Goal: Transaction & Acquisition: Purchase product/service

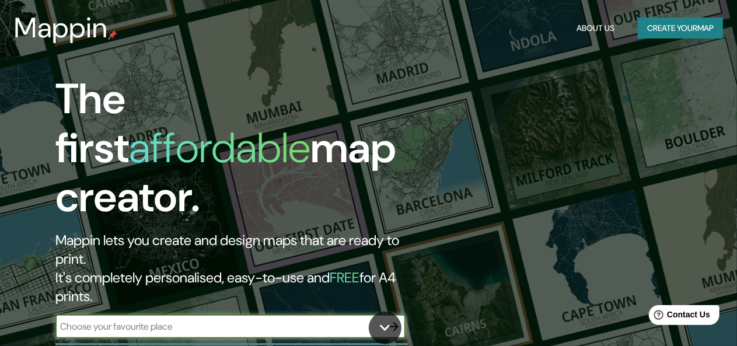
scroll to position [1, 0]
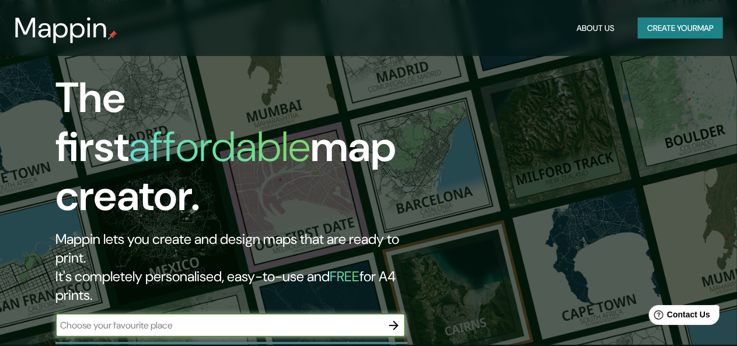
click at [690, 28] on button "Create your map" at bounding box center [680, 29] width 85 height 22
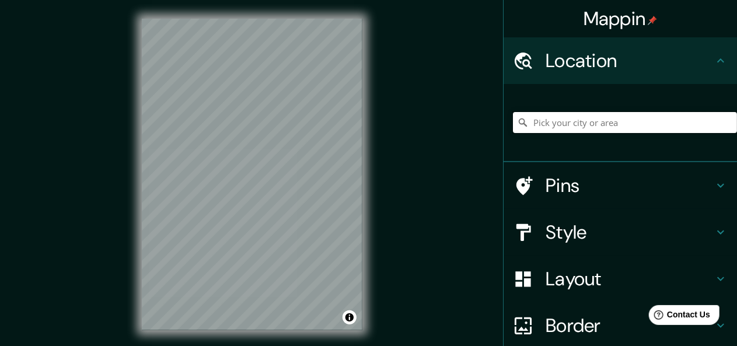
click at [560, 126] on input "Pick your city or area" at bounding box center [625, 122] width 224 height 21
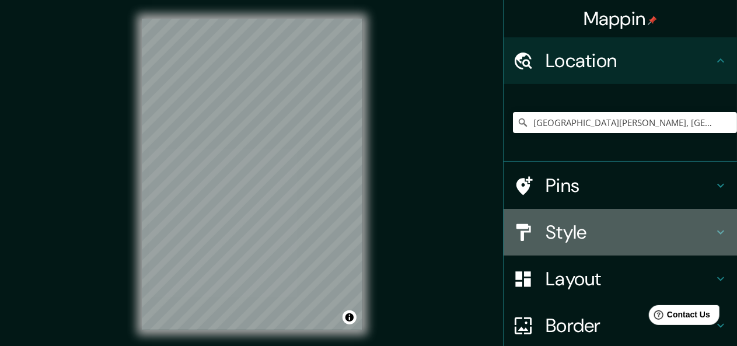
click at [714, 230] on icon at bounding box center [721, 232] width 14 height 14
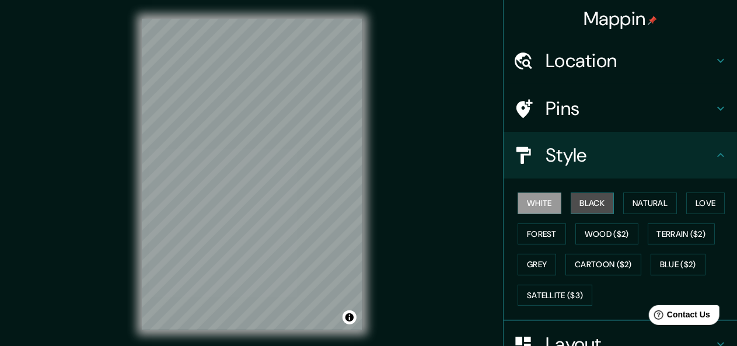
click at [594, 201] on button "Black" at bounding box center [593, 204] width 44 height 22
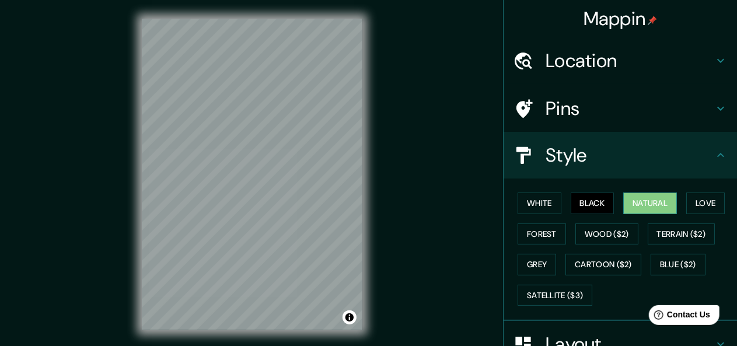
click at [635, 204] on button "Natural" at bounding box center [650, 204] width 54 height 22
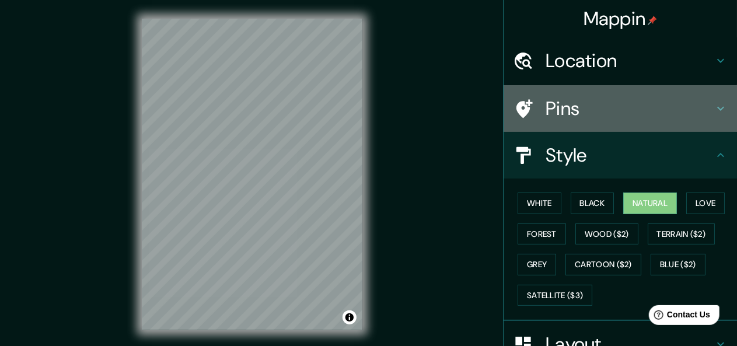
click at [714, 107] on icon at bounding box center [721, 109] width 14 height 14
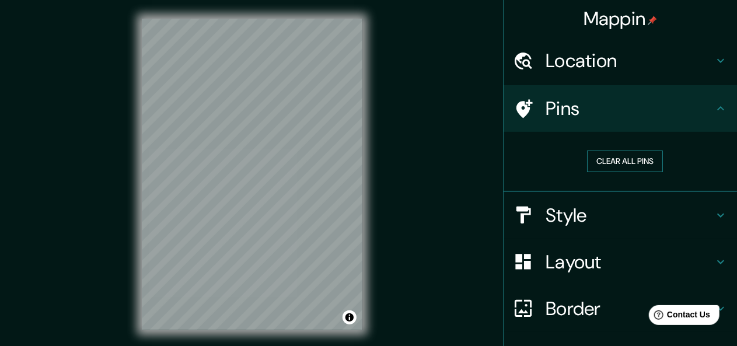
click at [632, 165] on button "Clear all pins" at bounding box center [625, 162] width 76 height 22
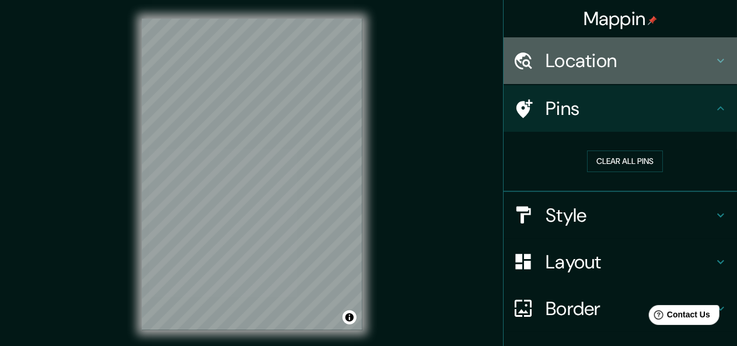
click at [699, 55] on h4 "Location" at bounding box center [630, 60] width 168 height 23
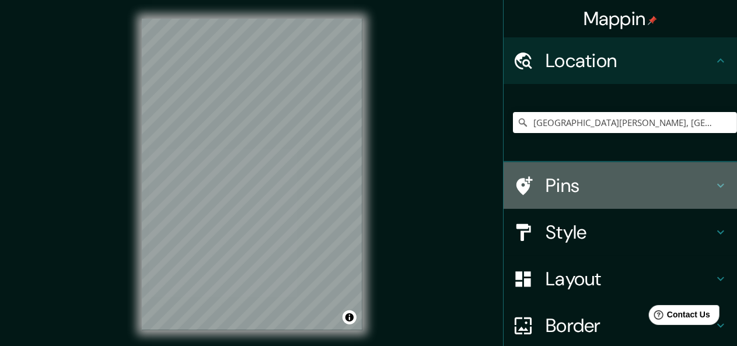
click at [648, 190] on h4 "Pins" at bounding box center [630, 185] width 168 height 23
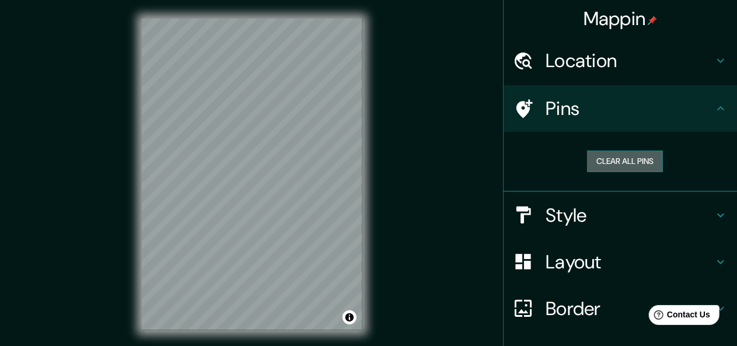
click at [630, 158] on button "Clear all pins" at bounding box center [625, 162] width 76 height 22
click at [252, 157] on div at bounding box center [251, 155] width 9 height 9
click at [635, 61] on h4 "Location" at bounding box center [630, 60] width 168 height 23
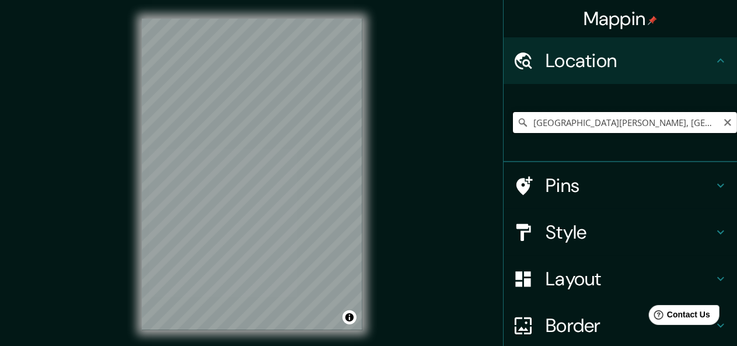
click at [524, 123] on input "San Cristóbal de las Casas, Chiapas, Mexico" at bounding box center [625, 122] width 224 height 21
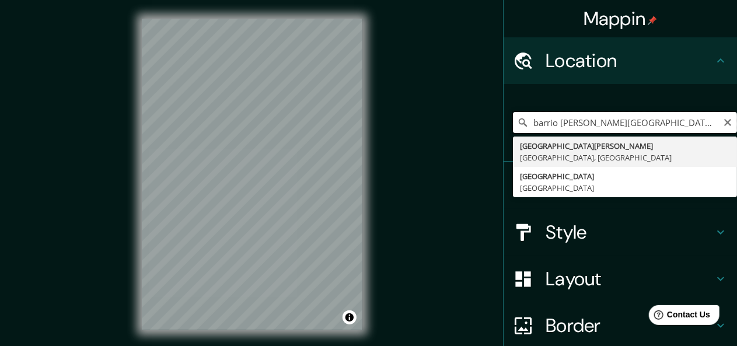
type input "San Cristóbal de las Casas, Chiapas, Mexico"
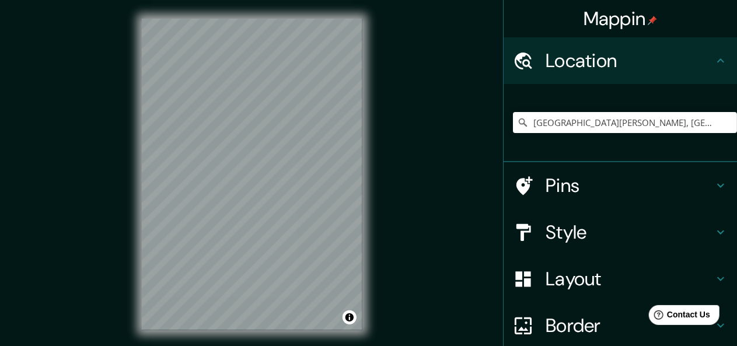
click at [687, 227] on h4 "Style" at bounding box center [630, 232] width 168 height 23
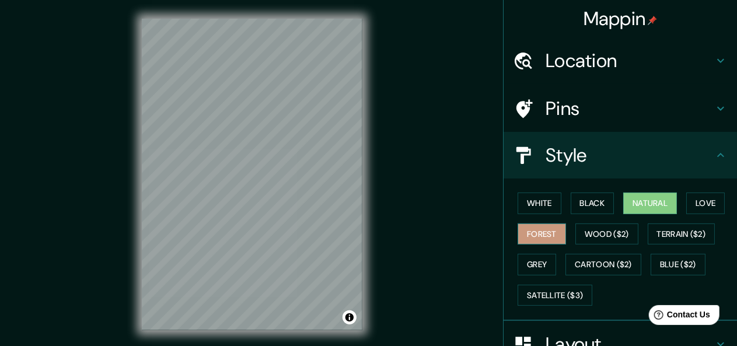
click at [546, 228] on button "Forest" at bounding box center [542, 234] width 48 height 22
click at [573, 198] on button "Black" at bounding box center [593, 204] width 44 height 22
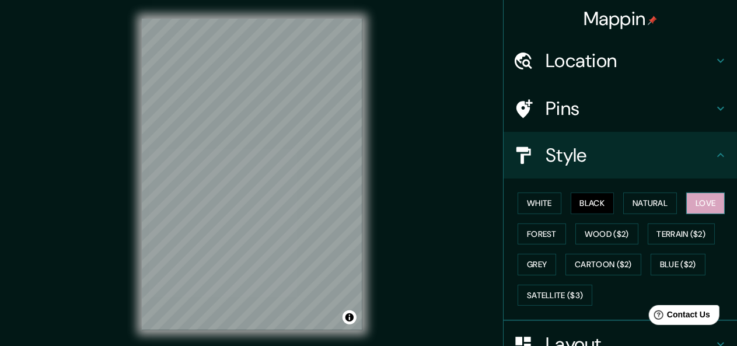
click at [690, 201] on button "Love" at bounding box center [705, 204] width 39 height 22
click at [642, 206] on button "Natural" at bounding box center [650, 204] width 54 height 22
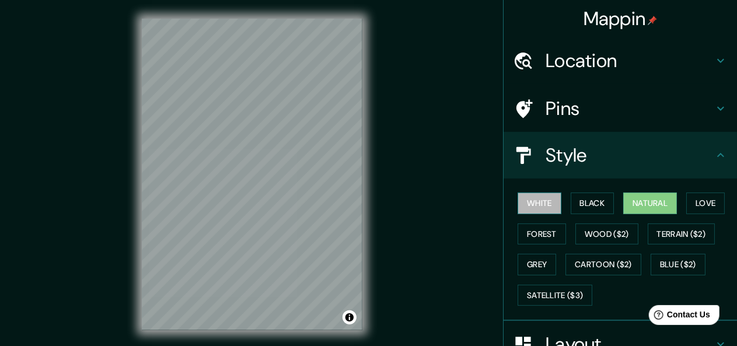
click at [547, 198] on button "White" at bounding box center [540, 204] width 44 height 22
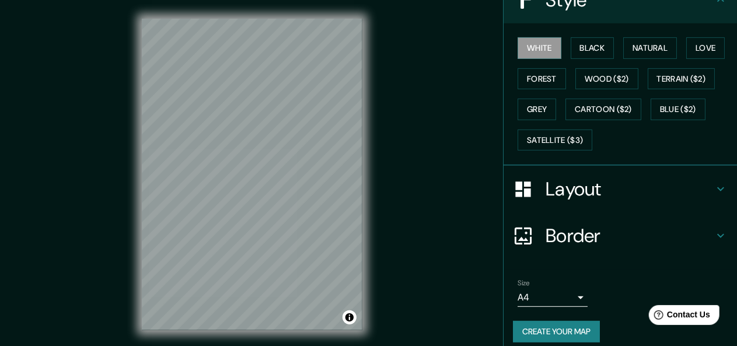
scroll to position [163, 0]
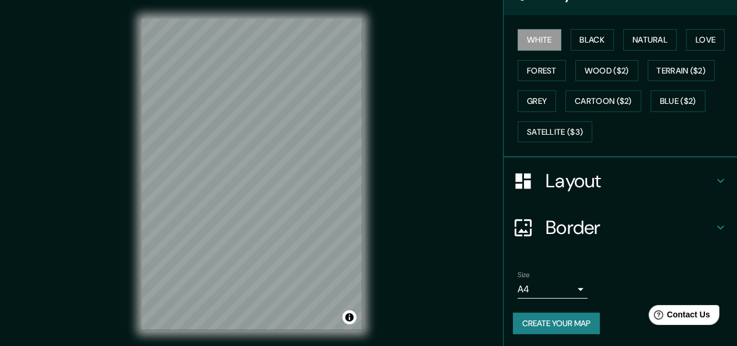
drag, startPoint x: 733, startPoint y: 177, endPoint x: 82, endPoint y: 0, distance: 674.1
click at [523, 326] on button "Create your map" at bounding box center [556, 324] width 87 height 22
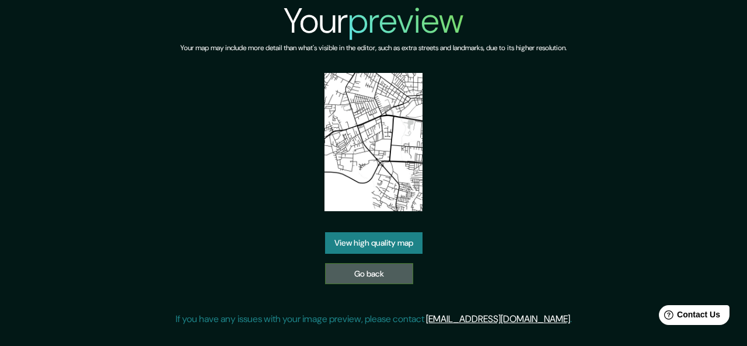
click at [352, 263] on link "Go back" at bounding box center [369, 274] width 88 height 22
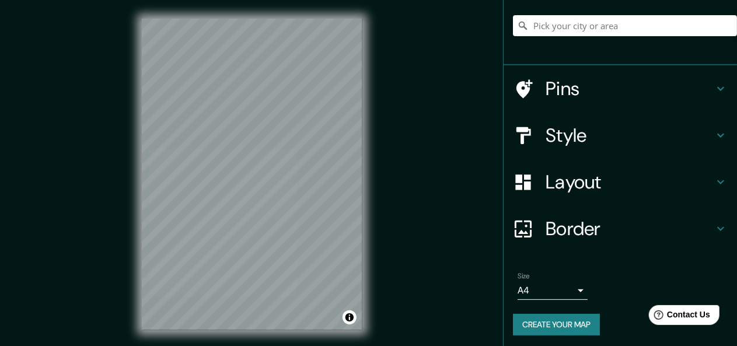
scroll to position [100, 0]
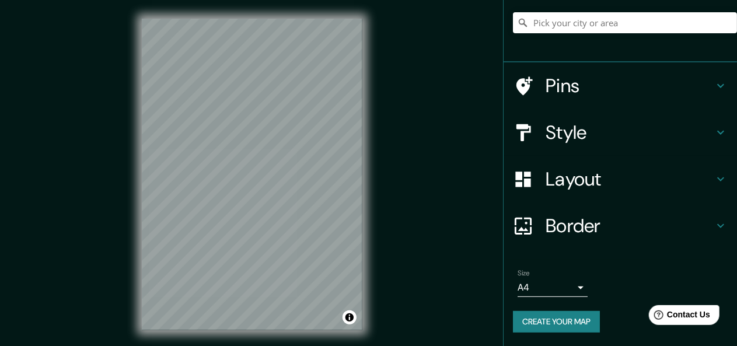
drag, startPoint x: 728, startPoint y: 226, endPoint x: 85, endPoint y: 9, distance: 678.6
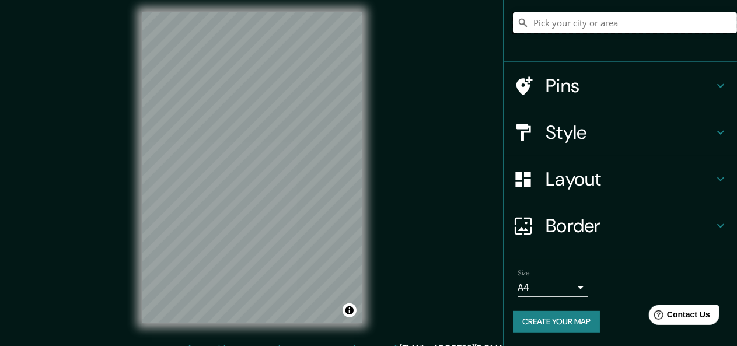
click at [588, 28] on input "Pick your city or area" at bounding box center [625, 22] width 224 height 21
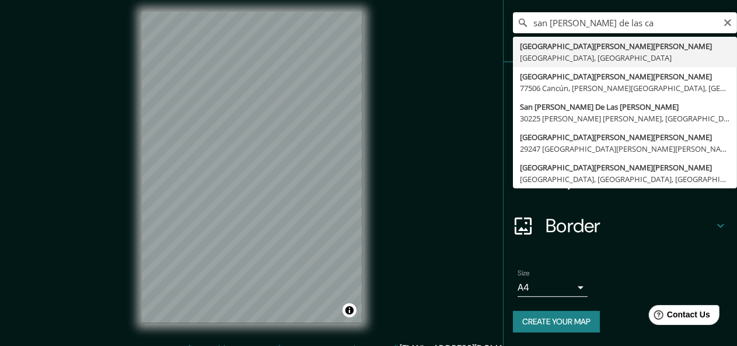
type input "[GEOGRAPHIC_DATA][PERSON_NAME], [GEOGRAPHIC_DATA], [GEOGRAPHIC_DATA]"
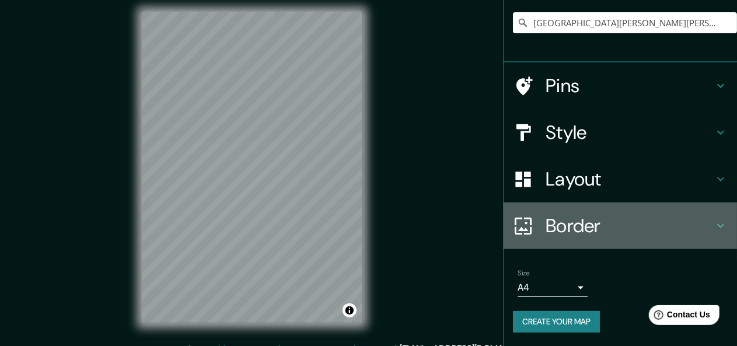
click at [714, 221] on icon at bounding box center [721, 226] width 14 height 14
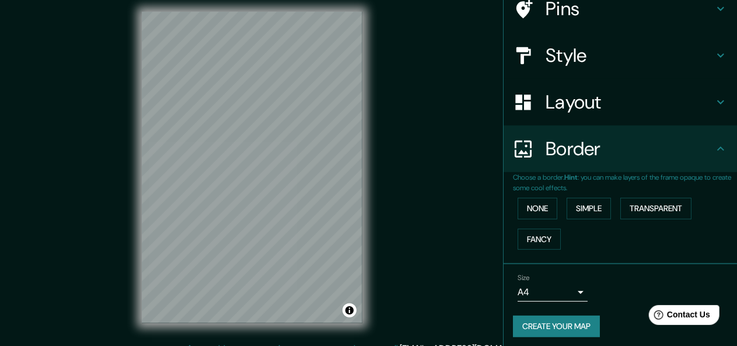
scroll to position [81, 0]
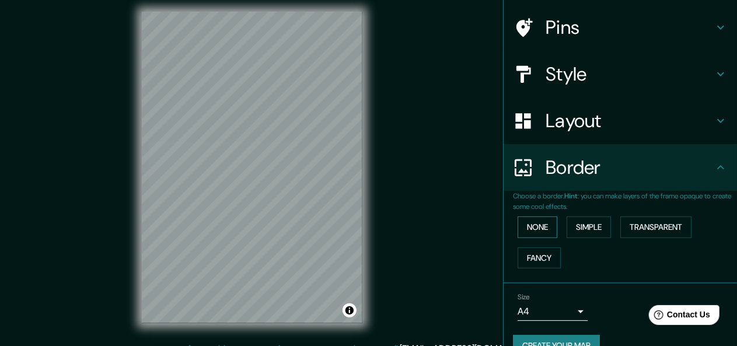
click at [543, 226] on button "None" at bounding box center [538, 227] width 40 height 22
click at [567, 226] on button "Simple" at bounding box center [589, 227] width 44 height 22
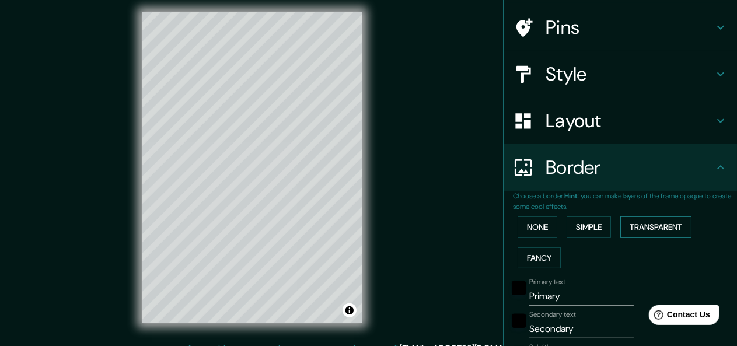
click at [624, 224] on button "Transparent" at bounding box center [655, 227] width 71 height 22
click at [518, 263] on button "Fancy" at bounding box center [539, 258] width 43 height 22
click at [520, 230] on button "None" at bounding box center [538, 227] width 40 height 22
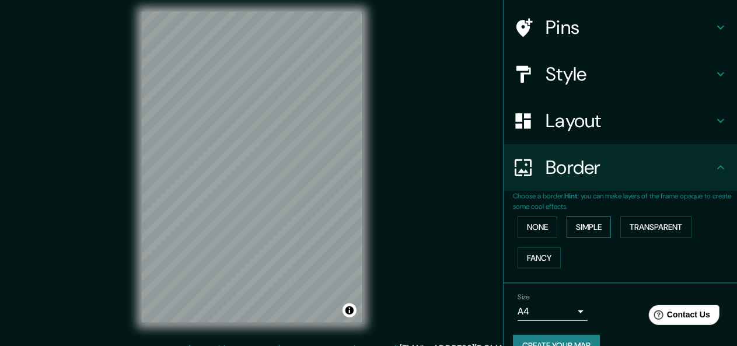
click at [567, 218] on button "Simple" at bounding box center [589, 227] width 44 height 22
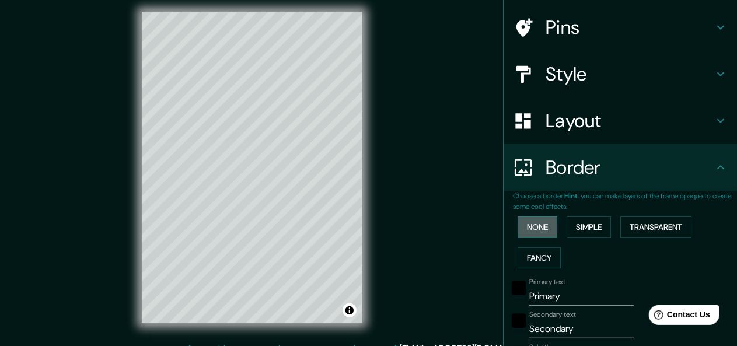
click at [540, 228] on button "None" at bounding box center [538, 227] width 40 height 22
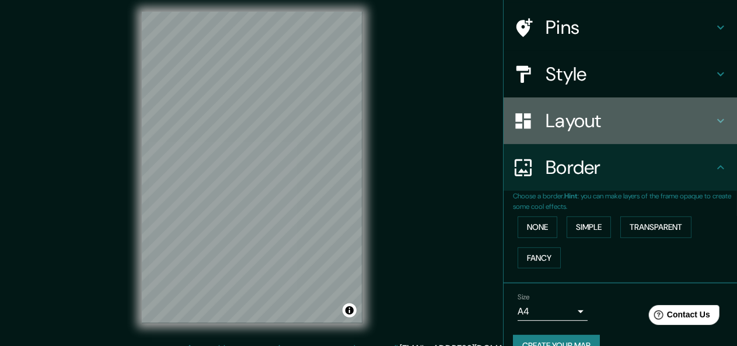
click at [639, 125] on h4 "Layout" at bounding box center [630, 120] width 168 height 23
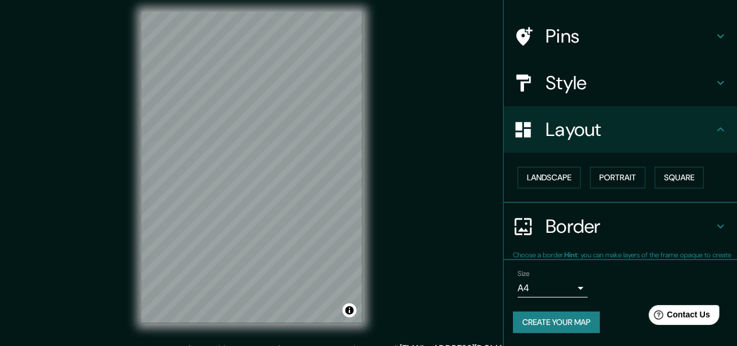
scroll to position [72, 0]
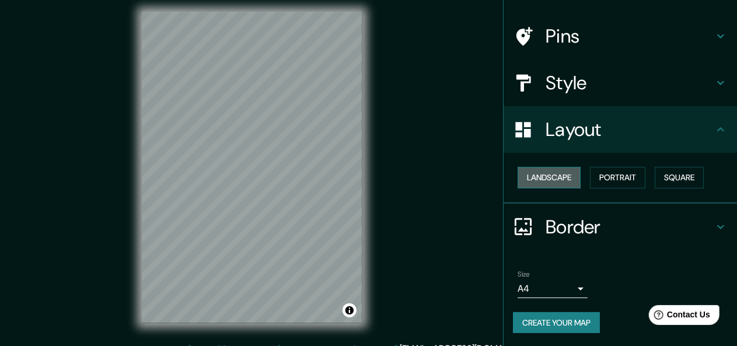
click at [547, 177] on button "Landscape" at bounding box center [549, 178] width 63 height 22
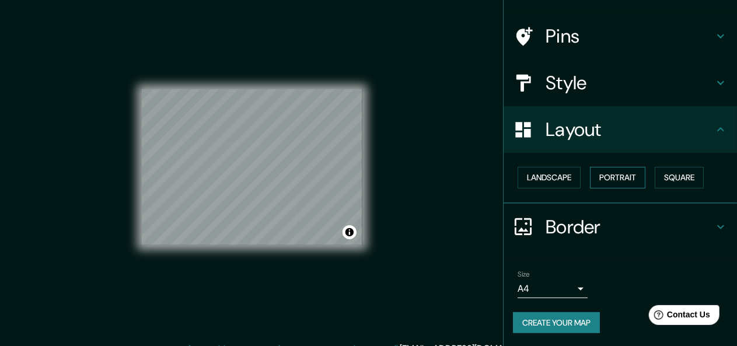
click at [596, 176] on button "Portrait" at bounding box center [617, 178] width 55 height 22
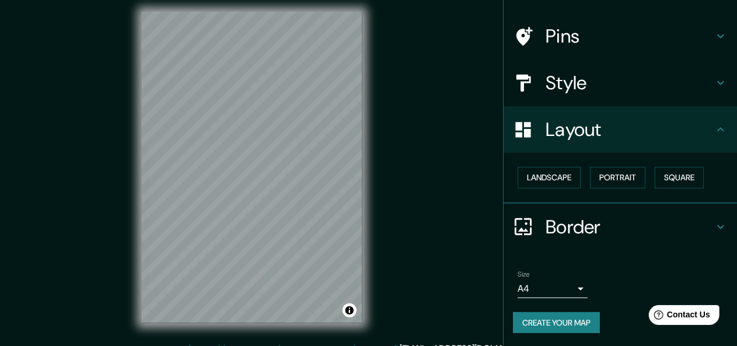
click at [672, 188] on div "Landscape Portrait Square" at bounding box center [625, 177] width 224 height 31
click at [665, 171] on button "Square" at bounding box center [679, 178] width 49 height 22
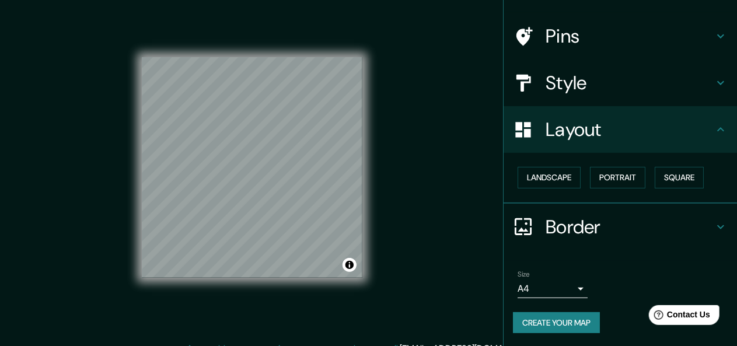
click at [674, 86] on h4 "Style" at bounding box center [630, 82] width 168 height 23
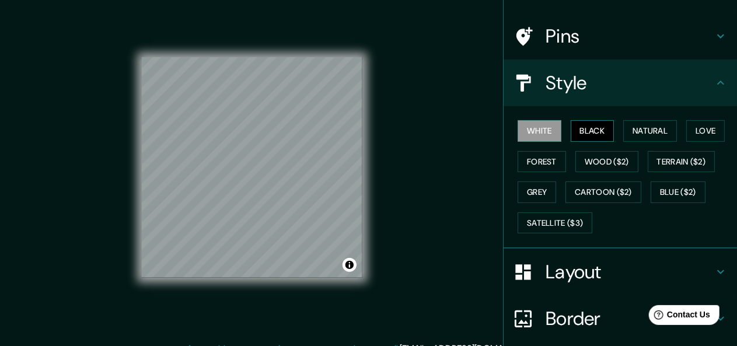
click at [592, 132] on button "Black" at bounding box center [593, 131] width 44 height 22
click at [625, 130] on button "Natural" at bounding box center [650, 131] width 54 height 22
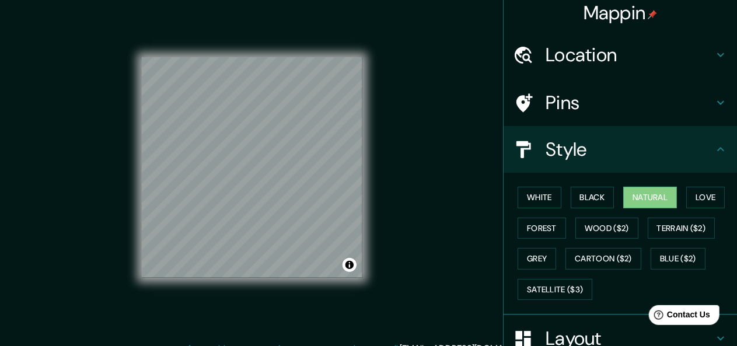
scroll to position [0, 0]
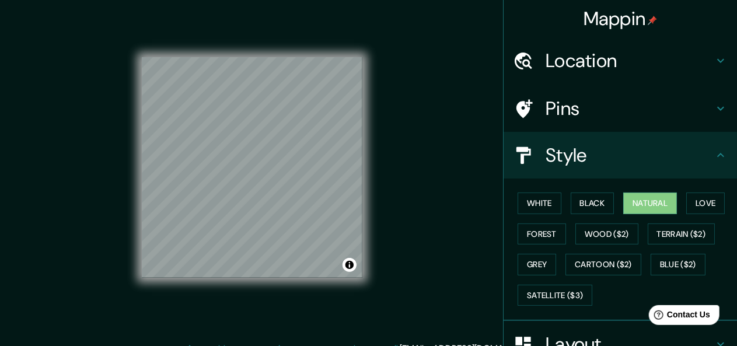
click at [714, 111] on icon at bounding box center [721, 109] width 14 height 14
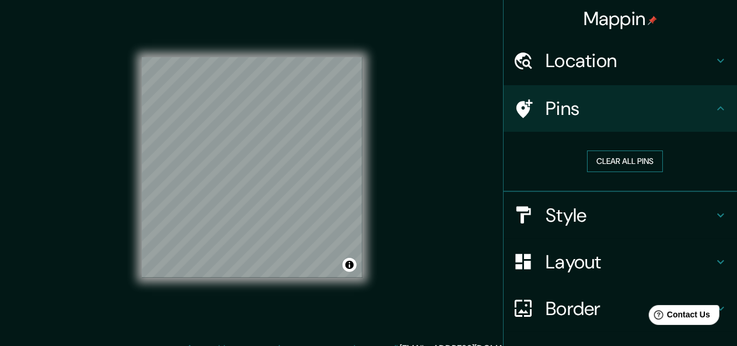
click at [652, 169] on button "Clear all pins" at bounding box center [625, 162] width 76 height 22
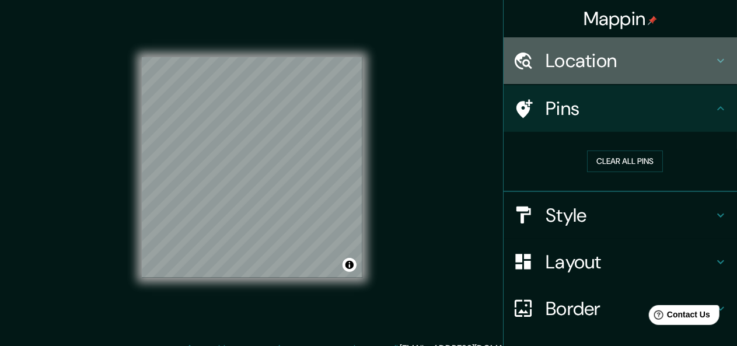
click at [669, 61] on h4 "Location" at bounding box center [630, 60] width 168 height 23
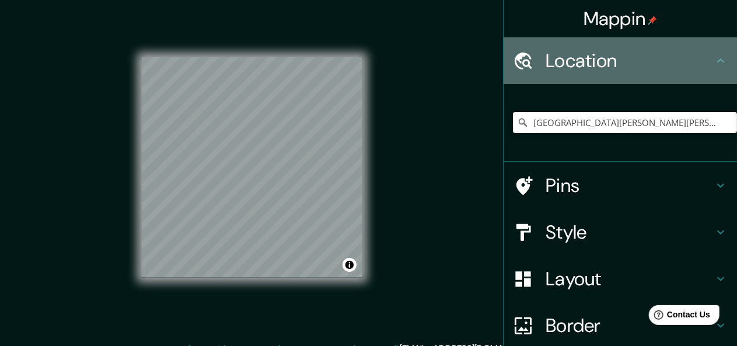
click at [648, 67] on h4 "Location" at bounding box center [630, 60] width 168 height 23
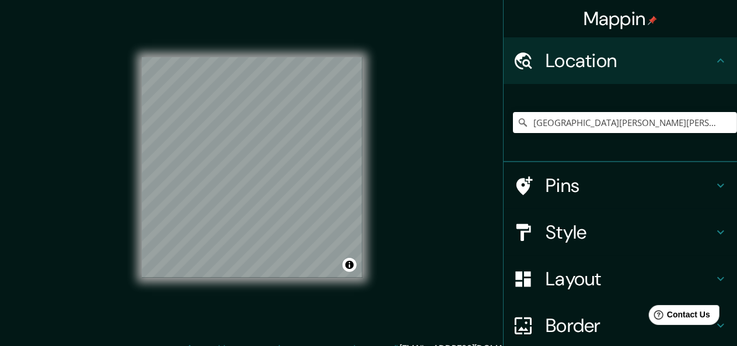
scroll to position [100, 0]
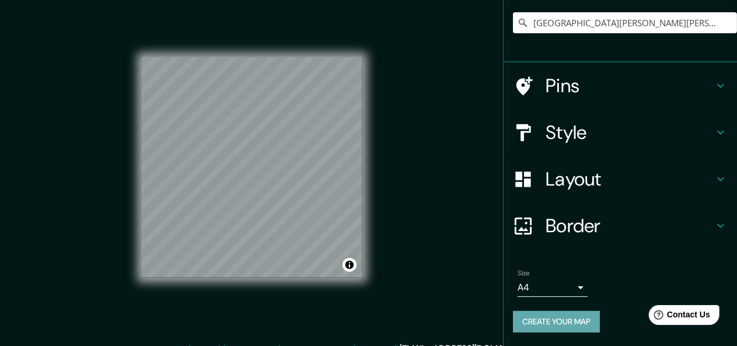
click at [575, 316] on button "Create your map" at bounding box center [556, 322] width 87 height 22
click at [580, 326] on button "Create your map" at bounding box center [556, 322] width 87 height 22
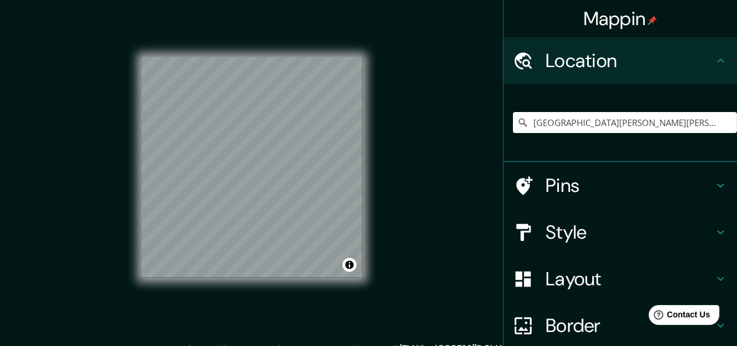
click at [639, 208] on div "Pins" at bounding box center [620, 185] width 233 height 47
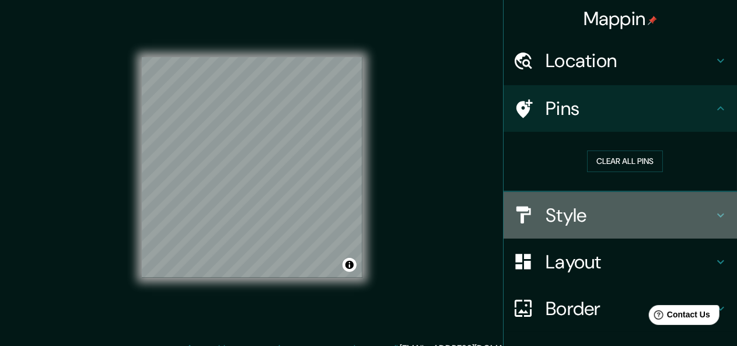
click at [647, 206] on h4 "Style" at bounding box center [630, 215] width 168 height 23
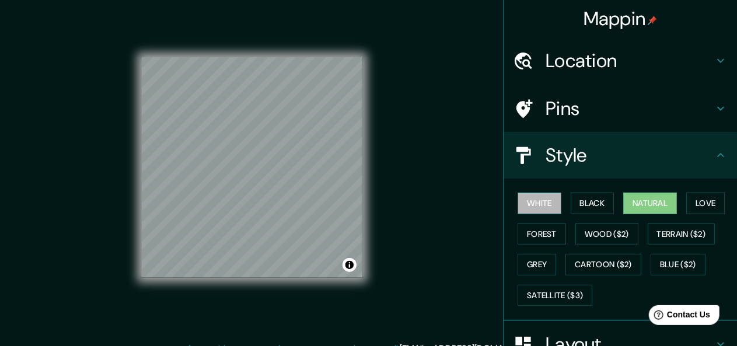
click at [548, 197] on button "White" at bounding box center [540, 204] width 44 height 22
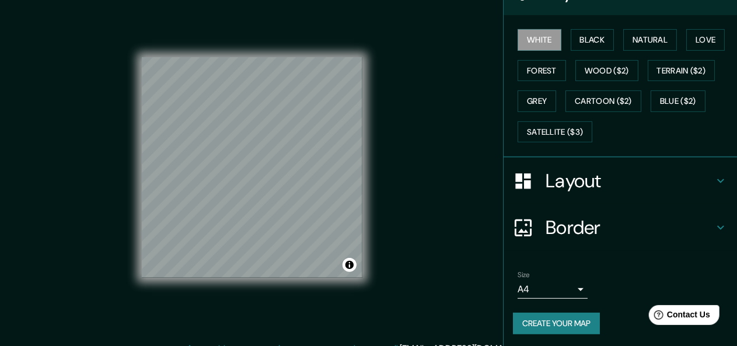
scroll to position [21, 0]
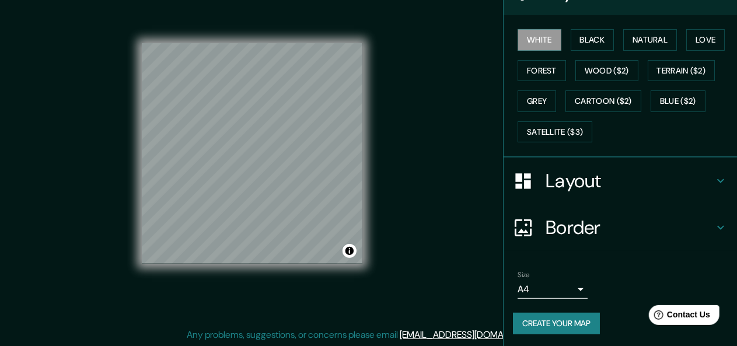
click at [546, 324] on button "Create your map" at bounding box center [556, 324] width 87 height 22
click at [560, 316] on button "Create your map" at bounding box center [556, 324] width 87 height 22
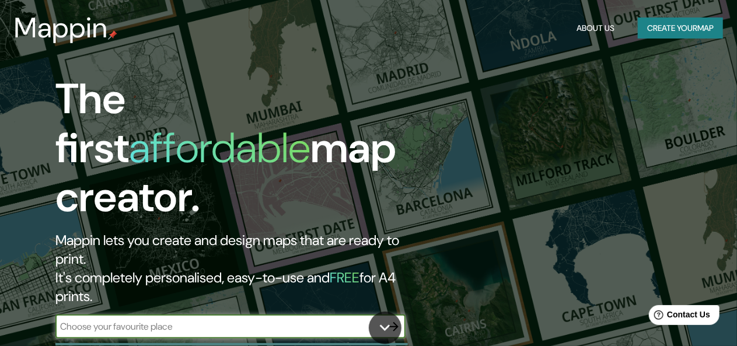
click at [655, 23] on button "Create your map" at bounding box center [680, 29] width 85 height 22
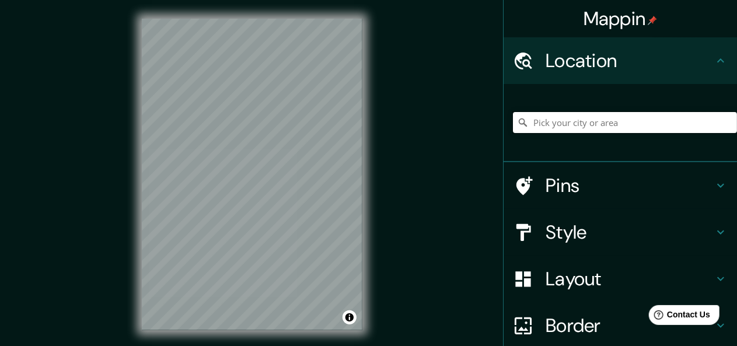
click at [584, 125] on input "Pick your city or area" at bounding box center [625, 122] width 224 height 21
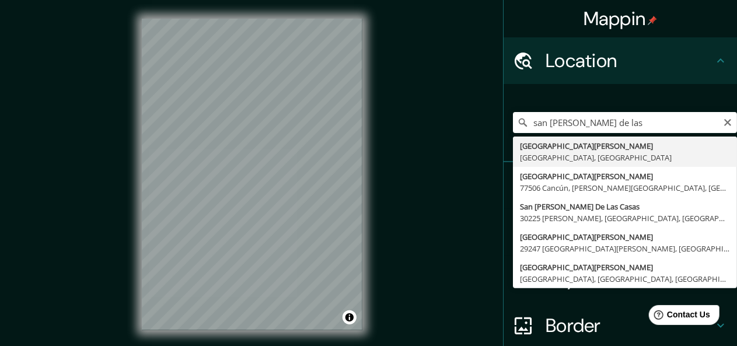
type input "[GEOGRAPHIC_DATA][PERSON_NAME], [GEOGRAPHIC_DATA], [GEOGRAPHIC_DATA]"
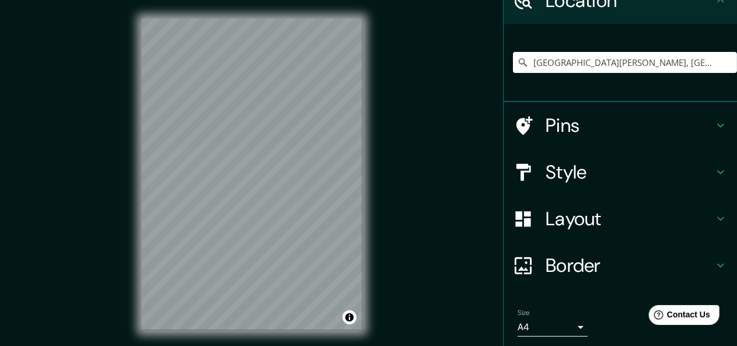
scroll to position [100, 0]
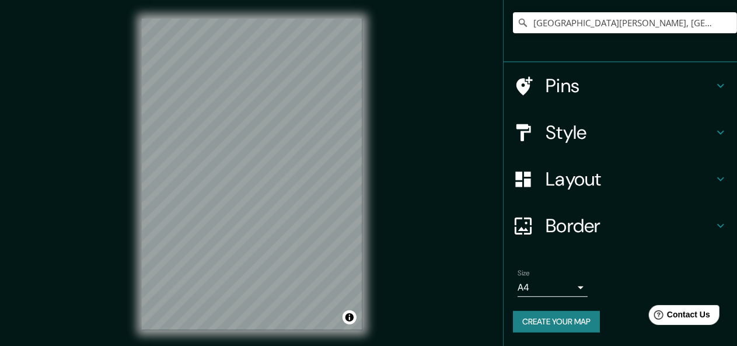
click at [561, 318] on button "Create your map" at bounding box center [556, 322] width 87 height 22
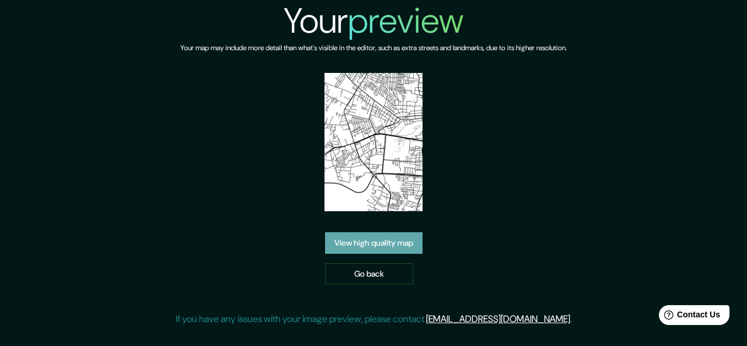
click at [391, 238] on link "View high quality map" at bounding box center [373, 243] width 97 height 22
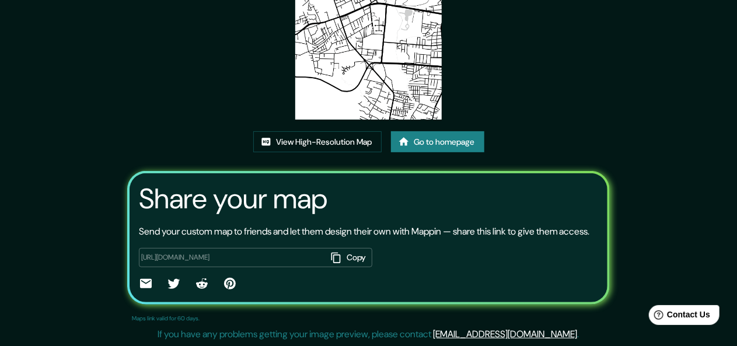
scroll to position [153, 0]
click at [337, 258] on icon "button" at bounding box center [336, 258] width 12 height 12
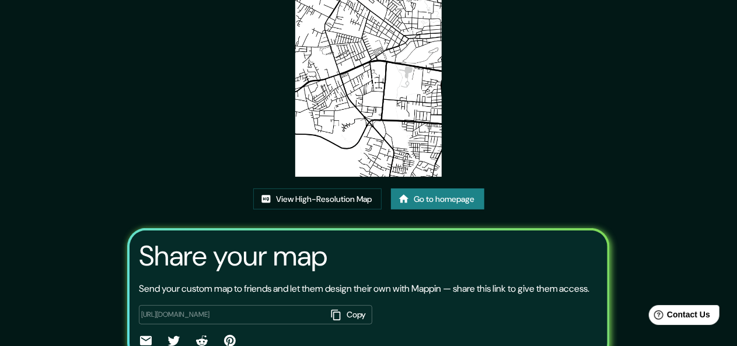
scroll to position [82, 0]
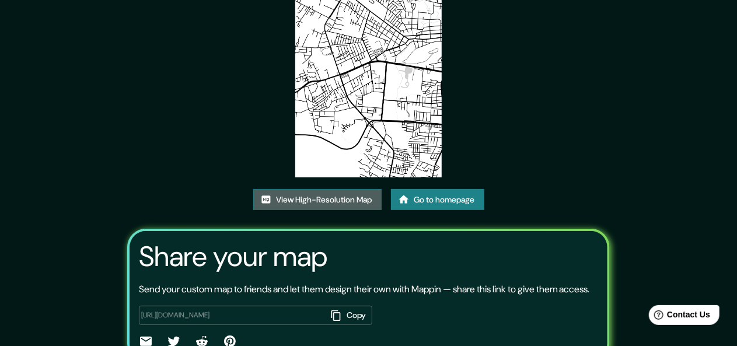
click at [277, 198] on link "View High-Resolution Map" at bounding box center [317, 200] width 128 height 22
